Goal: Task Accomplishment & Management: Manage account settings

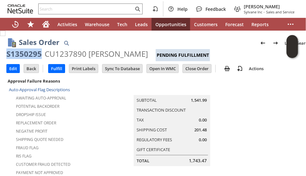
scroll to position [128, 0]
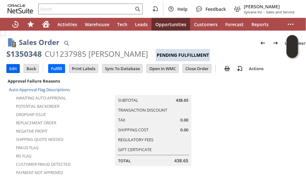
click at [12, 72] on input "Edit" at bounding box center [13, 69] width 13 height 8
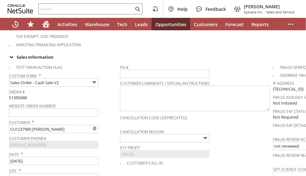
scroll to position [254, 0]
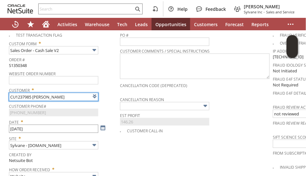
type input "Intelligent Recommendations¹⁰"
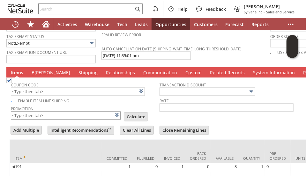
scroll to position [530, 0]
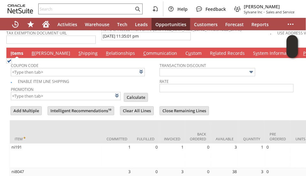
click at [40, 50] on link "B illing" at bounding box center [51, 53] width 42 height 7
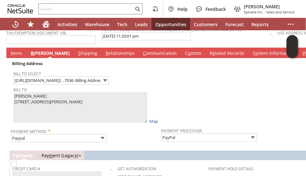
click at [15, 50] on link "I tems" at bounding box center [16, 53] width 15 height 7
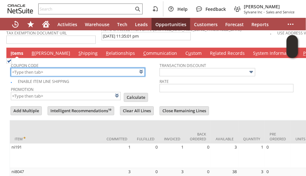
click at [31, 68] on input "text" at bounding box center [78, 72] width 134 height 8
paste input "3149417261"
click at [43, 68] on input "3149417261" at bounding box center [78, 72] width 134 height 8
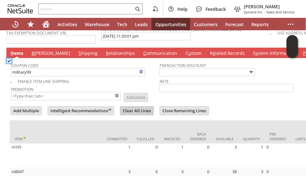
type input "MILITARY99"
type input "Military Discount"
type input "Promo Code"
type input "-8.0%"
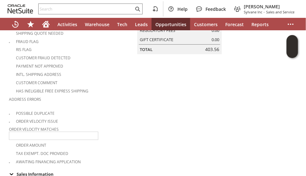
scroll to position [19, 0]
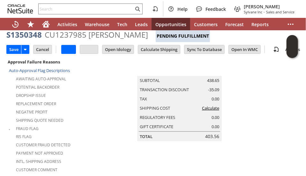
click at [100, 87] on div "Potential Backorder" at bounding box center [55, 87] width 93 height 8
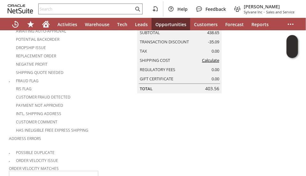
scroll to position [0, 0]
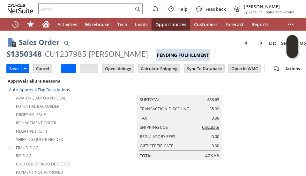
click at [209, 129] on link "Calculate" at bounding box center [210, 128] width 17 height 6
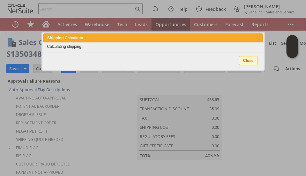
type input "ni191"
type input "OK"
type input "Make Copy"
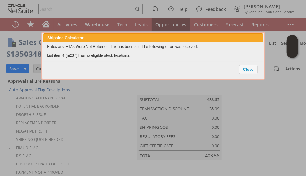
click at [247, 70] on span "Close" at bounding box center [249, 70] width 18 height 8
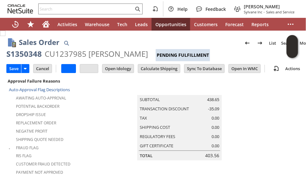
click at [34, 54] on div "S1350348" at bounding box center [23, 54] width 35 height 10
click at [34, 53] on div "S1350348" at bounding box center [23, 54] width 35 height 10
copy div "S1350348"
click at [42, 69] on input "Cancel" at bounding box center [43, 69] width 18 height 8
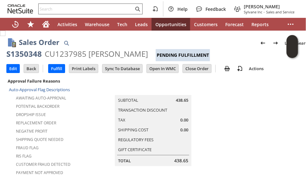
click at [60, 4] on div at bounding box center [90, 9] width 104 height 11
click at [58, 8] on input "text" at bounding box center [86, 9] width 95 height 8
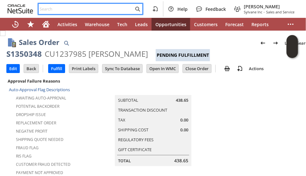
paste input "8326067584"
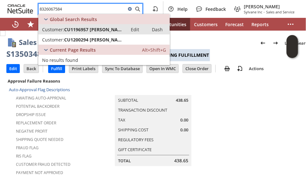
type input "8326067584"
click at [99, 29] on span "CU1196957 Sagar Shrestha" at bounding box center [94, 30] width 60 height 6
